Goal: Task Accomplishment & Management: Manage account settings

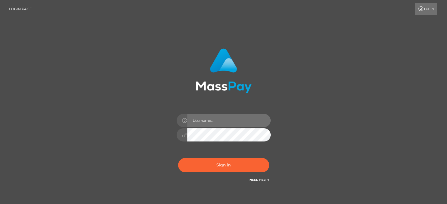
click at [251, 120] on input "text" at bounding box center [228, 120] width 83 height 13
click at [244, 125] on input "text" at bounding box center [228, 120] width 83 height 13
type input "Edward"
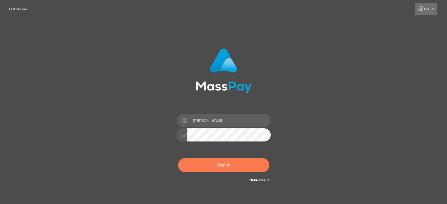
click at [240, 162] on button "Sign in" at bounding box center [223, 165] width 91 height 14
click at [238, 165] on button "Sign in" at bounding box center [223, 165] width 91 height 14
click at [99, 121] on div "[PERSON_NAME] Sign in" at bounding box center [223, 119] width 335 height 150
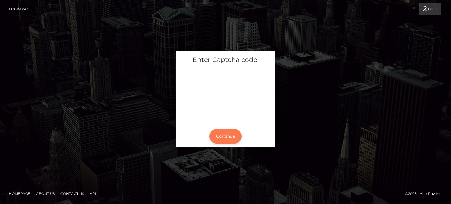
click at [232, 136] on button "Continue" at bounding box center [226, 136] width 32 height 14
click at [224, 141] on button "Continue" at bounding box center [226, 136] width 32 height 14
click at [381, 110] on div "Enter Captcha code: Continue" at bounding box center [225, 102] width 335 height 102
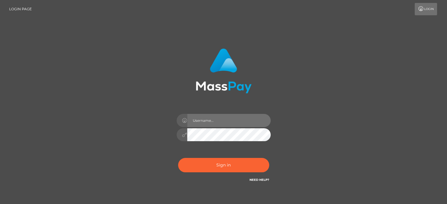
click at [217, 118] on input "text" at bounding box center [228, 120] width 83 height 13
type input "Edward"
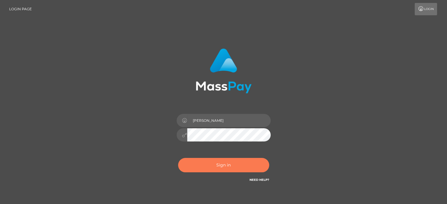
click at [249, 164] on button "Sign in" at bounding box center [223, 165] width 91 height 14
click at [355, 104] on div "Edward Sign in" at bounding box center [223, 119] width 335 height 150
click at [405, 108] on div "Edward Sign in" at bounding box center [223, 119] width 447 height 238
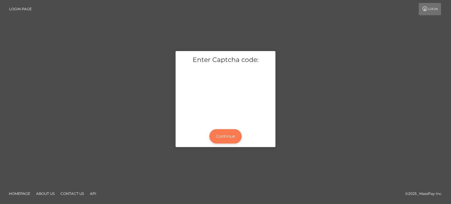
click at [227, 142] on button "Continue" at bounding box center [226, 136] width 32 height 14
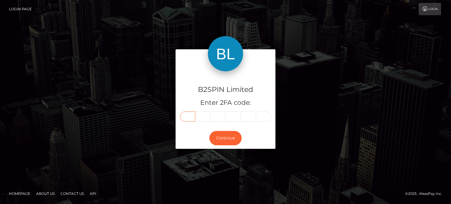
click at [189, 113] on input "text" at bounding box center [187, 117] width 15 height 10
paste input "1"
type input "1"
type input "2"
type input "0"
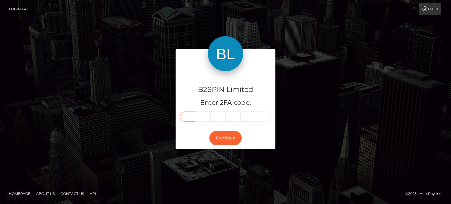
type input "2"
type input "8"
click at [221, 138] on button "Continue" at bounding box center [226, 138] width 32 height 14
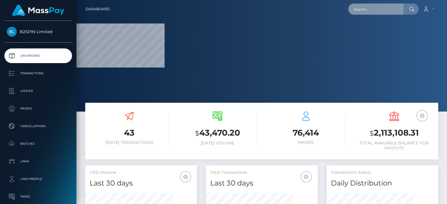
click at [375, 9] on input "text" at bounding box center [375, 9] width 55 height 11
click at [364, 11] on input "text" at bounding box center [375, 9] width 55 height 11
paste input "3229256"
type input "3229256"
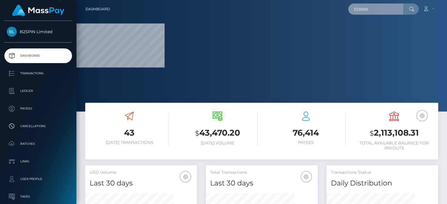
click at [375, 10] on input "3229256" at bounding box center [375, 9] width 55 height 11
